Goal: Task Accomplishment & Management: Complete application form

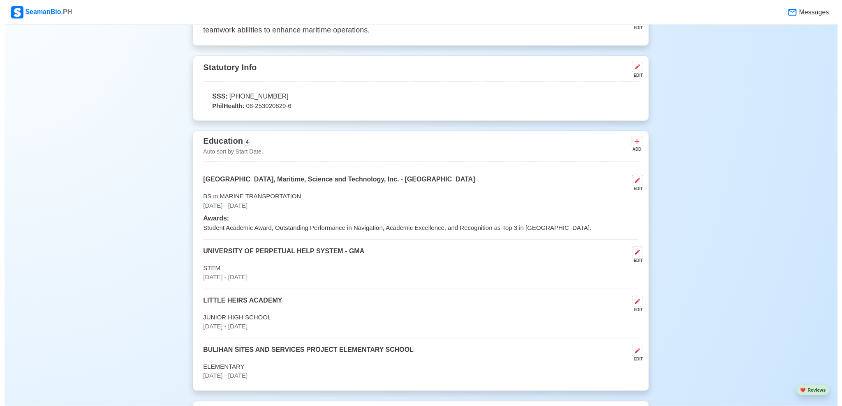
scroll to position [493, 0]
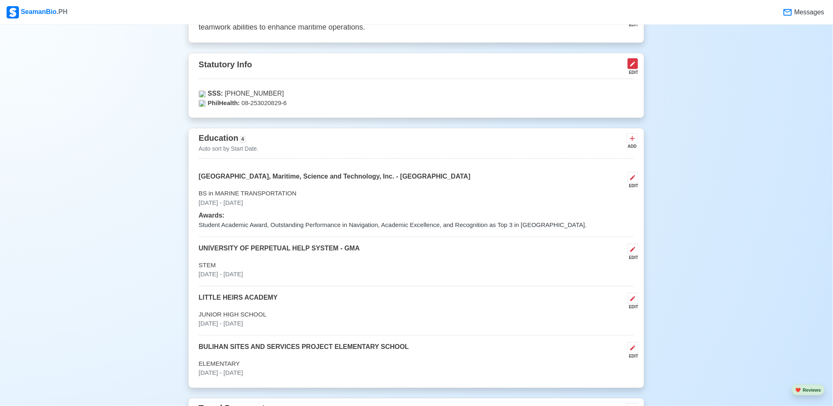
click at [634, 63] on icon at bounding box center [633, 64] width 7 height 7
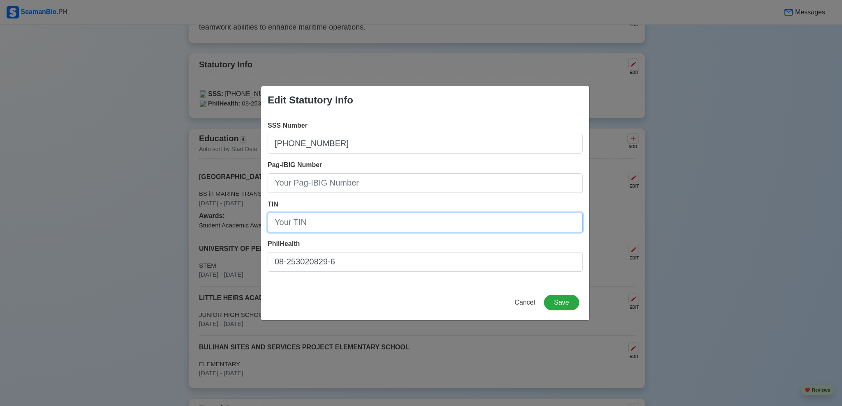
click at [353, 229] on input "TIN" at bounding box center [425, 223] width 315 height 20
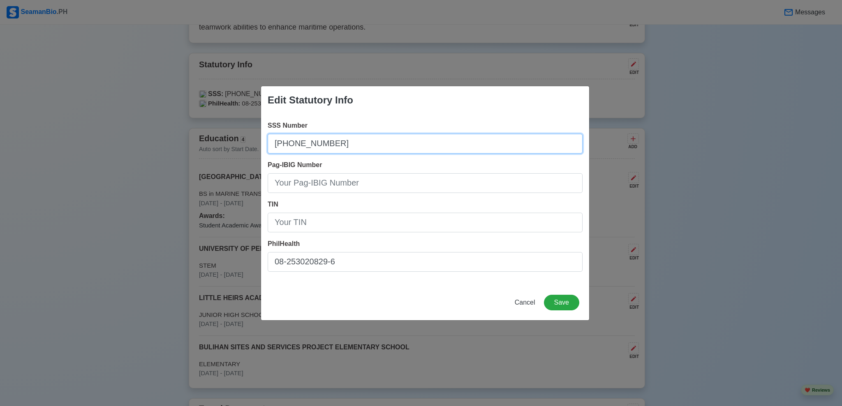
click at [289, 143] on input "[PHONE_NUMBER]" at bounding box center [425, 144] width 315 height 20
click at [321, 140] on input "354050011-9" at bounding box center [425, 144] width 315 height 20
type input "3540500119"
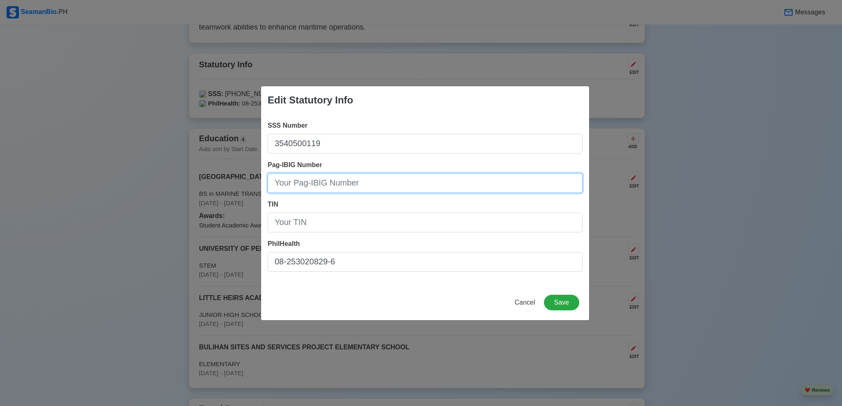
click at [342, 182] on input "Pag-IBIG Number" at bounding box center [425, 183] width 315 height 20
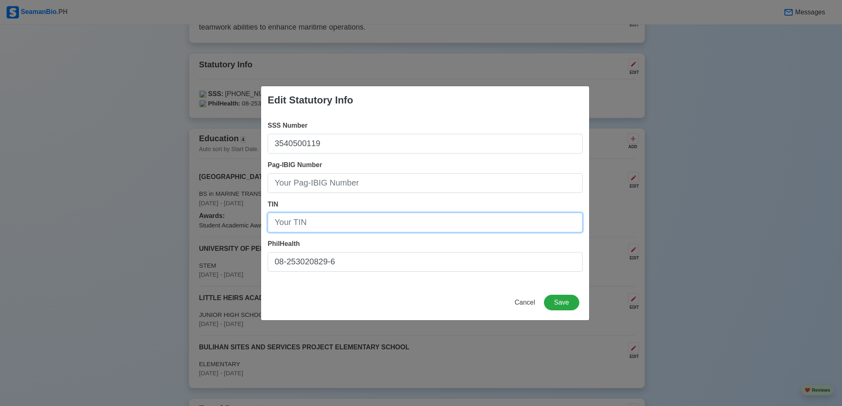
click at [367, 225] on input "TIN" at bounding box center [425, 223] width 315 height 20
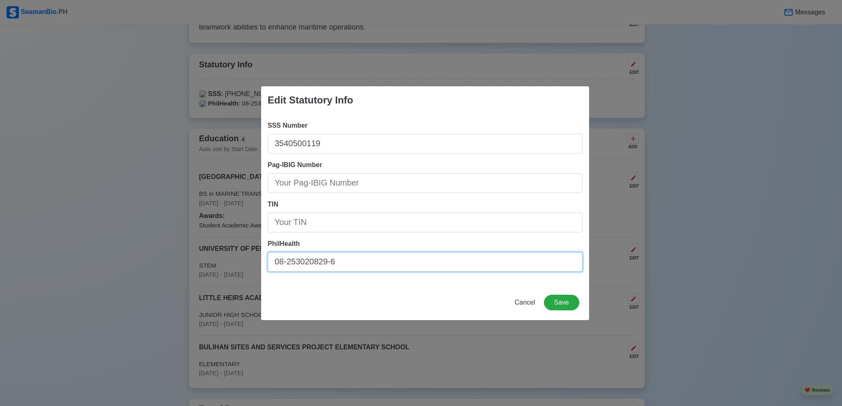
click at [289, 263] on input "08-253020829-6" at bounding box center [425, 262] width 315 height 20
type input "082530208296"
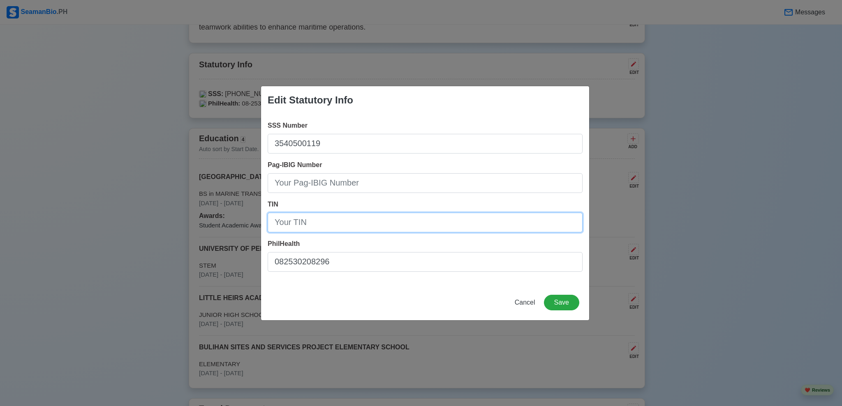
click at [349, 226] on input "TIN" at bounding box center [425, 223] width 315 height 20
type input "68663638100000"
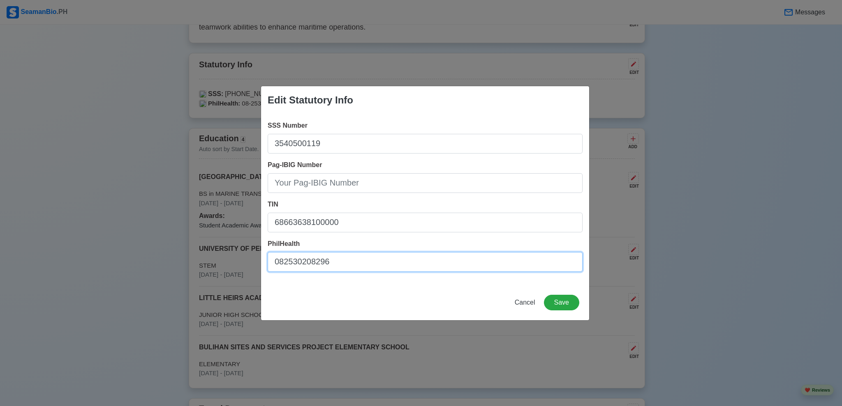
click at [285, 259] on input "082530208296" at bounding box center [425, 262] width 315 height 20
click at [328, 258] on input "08-2530208296" at bounding box center [425, 262] width 315 height 20
type input "08-253020829-6"
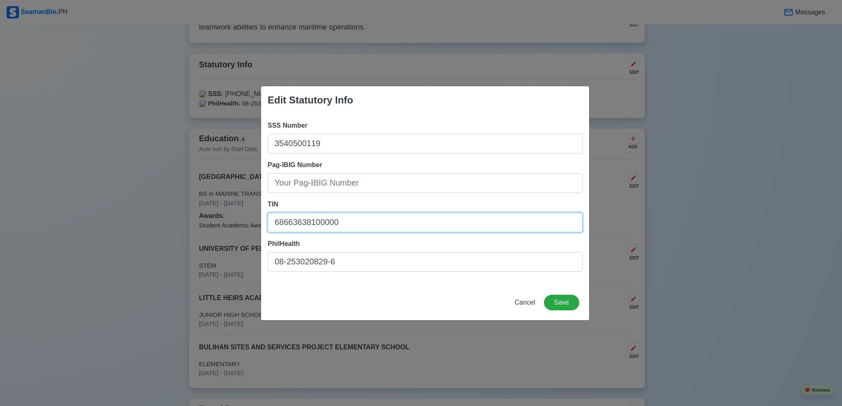
click at [287, 221] on input "68663638100000" at bounding box center [425, 223] width 315 height 20
click at [306, 226] on input "686-63638100000" at bounding box center [425, 223] width 315 height 20
click at [321, 222] on input "[PHONE_NUMBER]" at bounding box center [425, 223] width 315 height 20
type input "686-636-381-00000"
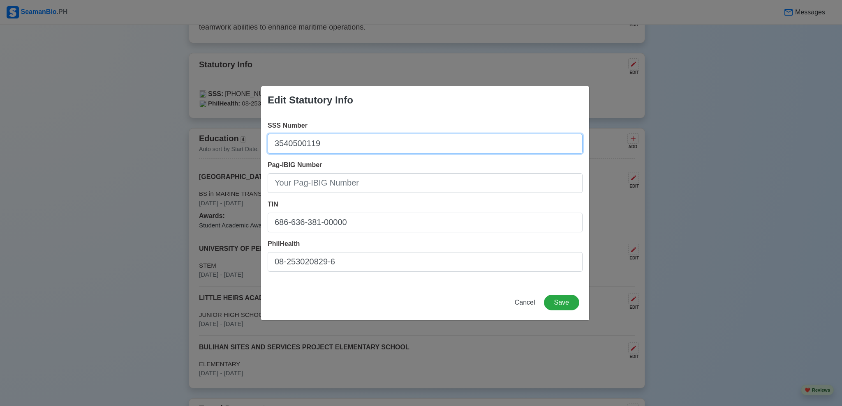
click at [282, 143] on input "3540500119" at bounding box center [425, 144] width 315 height 20
click at [316, 147] on input "35-40500119" at bounding box center [425, 144] width 315 height 20
type input "[PHONE_NUMBER]"
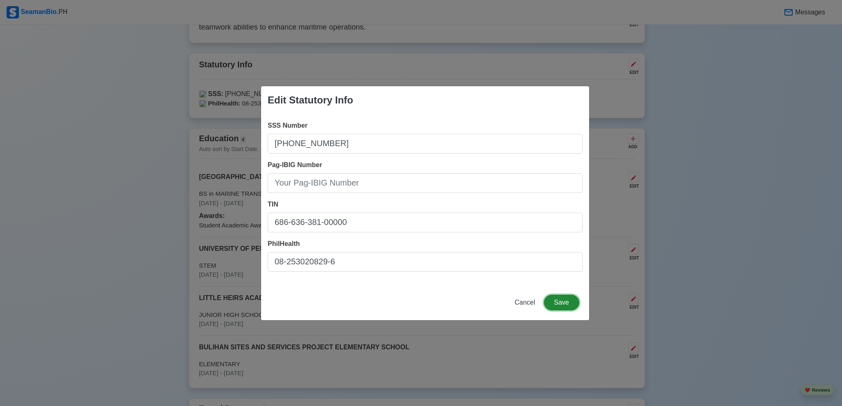
click at [569, 302] on button "Save" at bounding box center [561, 303] width 35 height 16
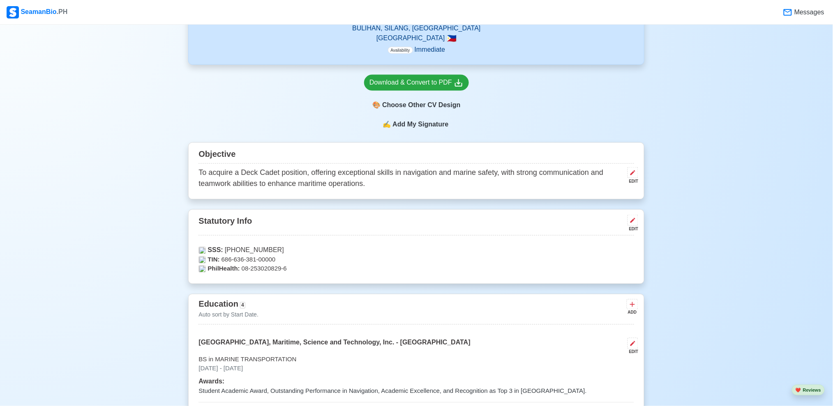
scroll to position [339, 0]
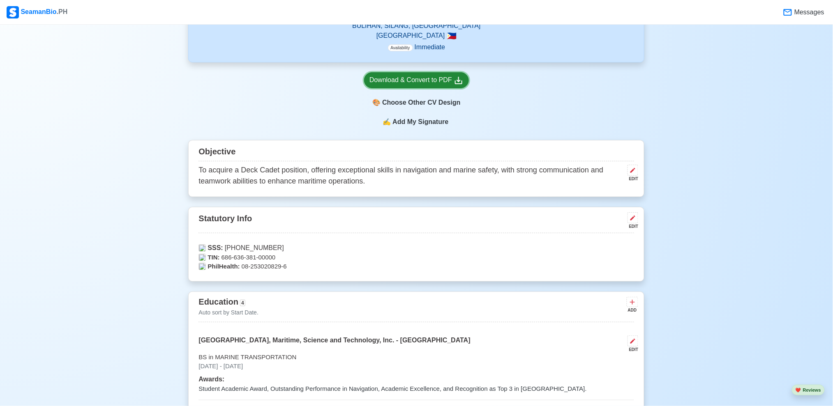
click at [423, 75] on div "Download & Convert to PDF" at bounding box center [416, 80] width 94 height 10
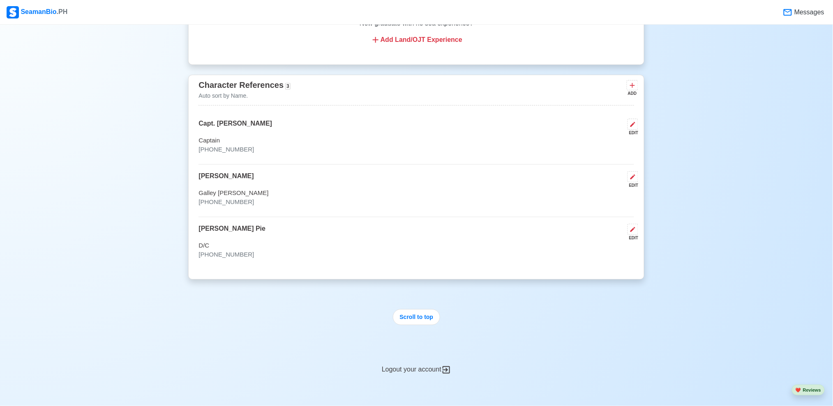
scroll to position [1789, 0]
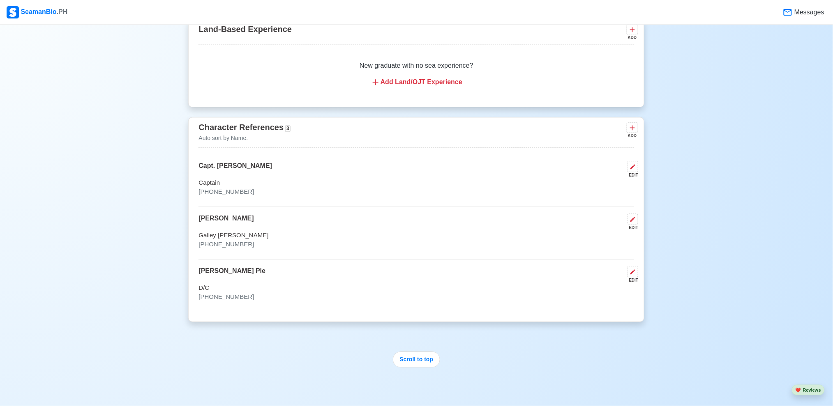
click at [218, 196] on p "[PHONE_NUMBER]" at bounding box center [417, 191] width 436 height 9
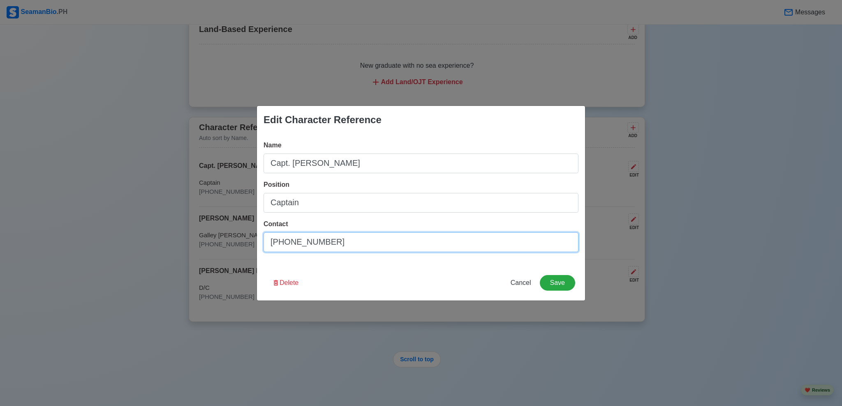
click at [356, 241] on input "[PHONE_NUMBER]" at bounding box center [420, 243] width 315 height 20
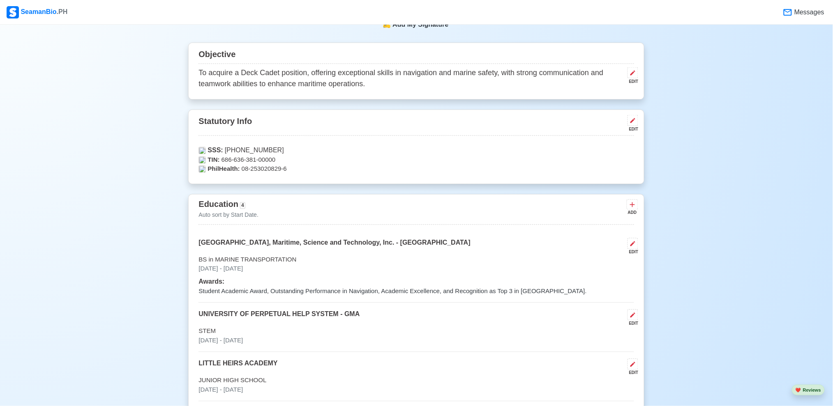
scroll to position [489, 0]
